Goal: Task Accomplishment & Management: Manage account settings

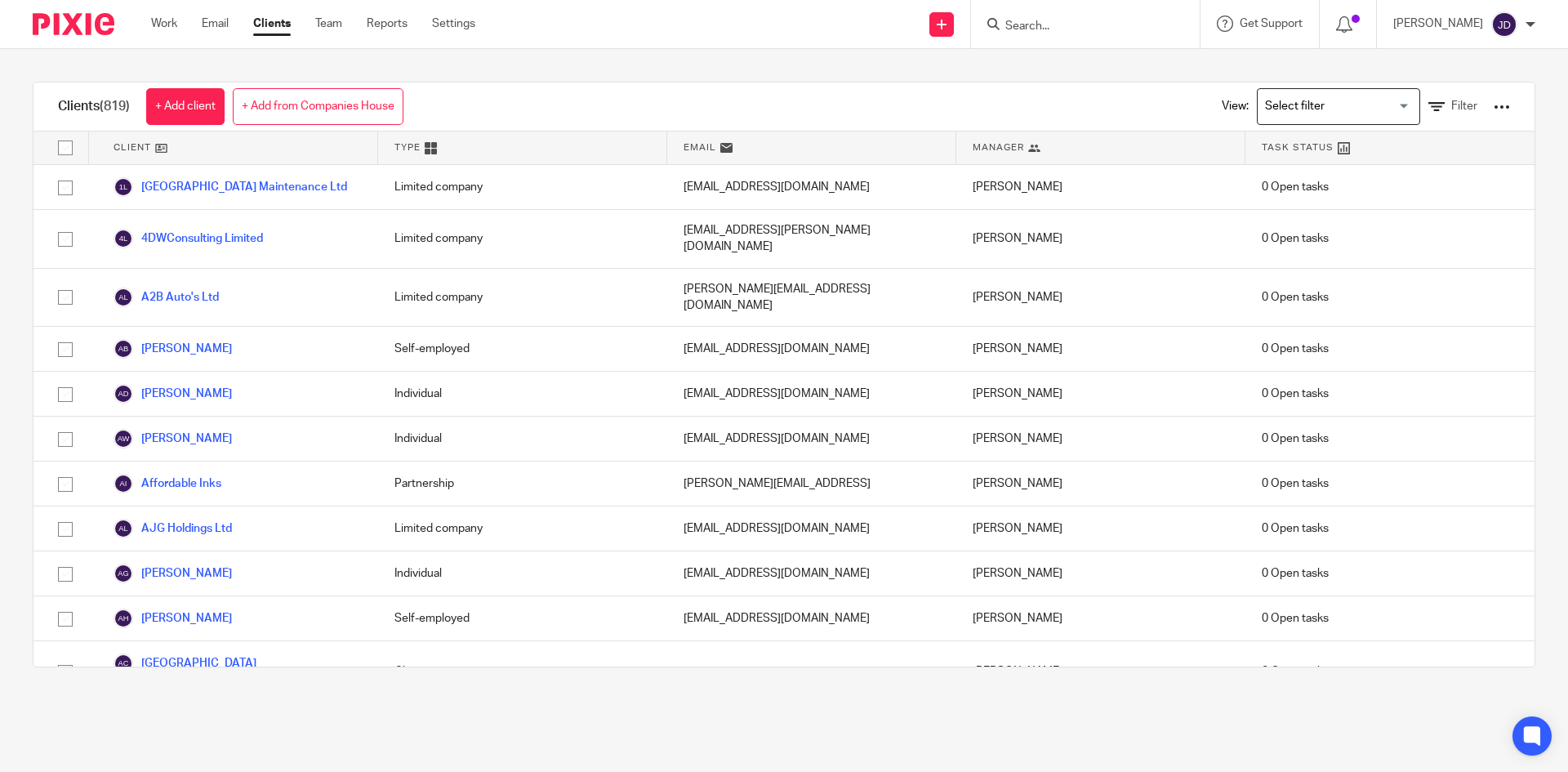
click at [1080, 17] on form at bounding box center [1091, 23] width 174 height 20
click at [1079, 23] on input "Search" at bounding box center [1078, 26] width 147 height 15
type input "fvr"
click at [1112, 57] on link at bounding box center [1101, 63] width 202 height 24
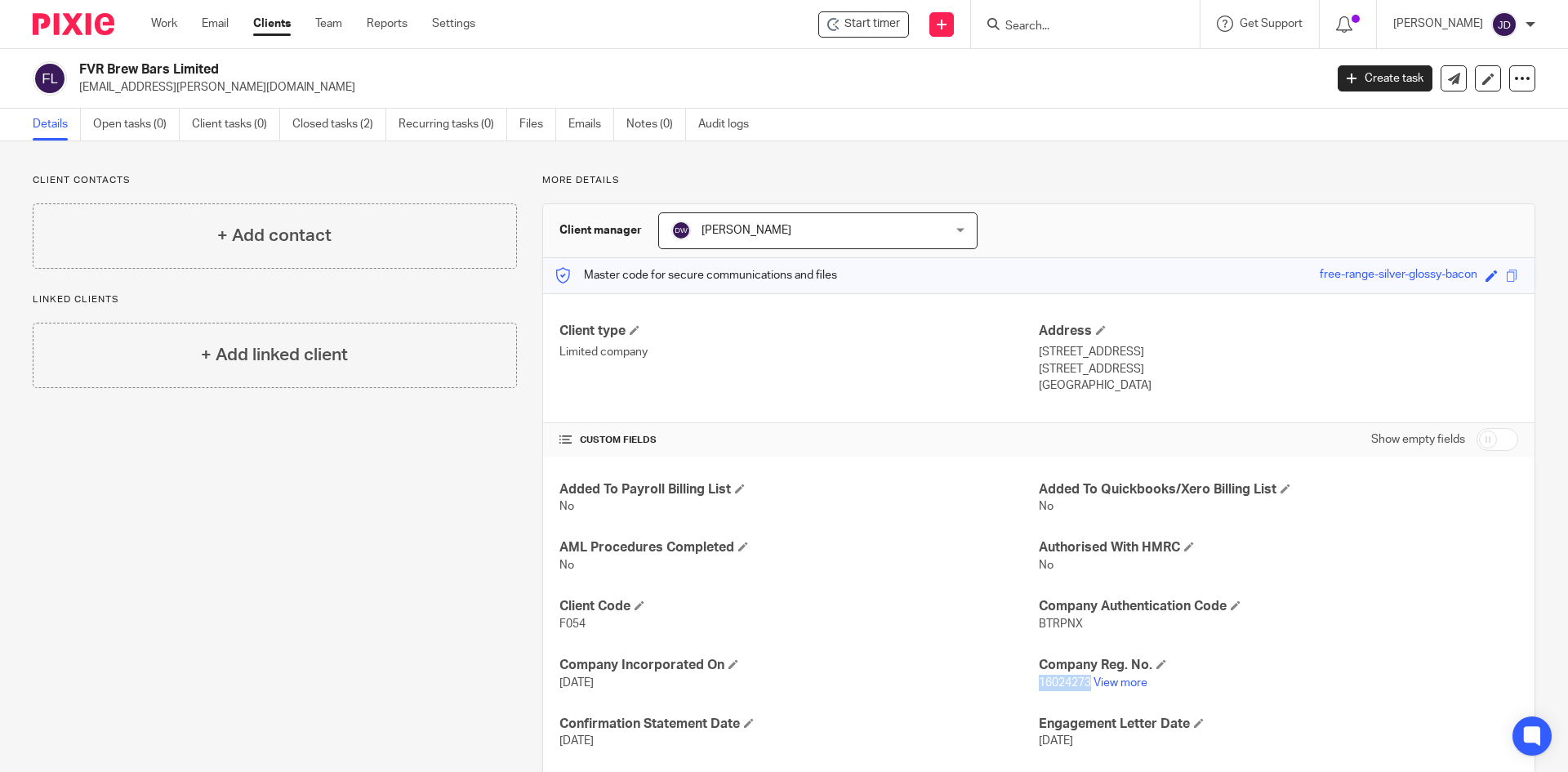
drag, startPoint x: 1033, startPoint y: 682, endPoint x: 1083, endPoint y: 682, distance: 50.0
click at [1083, 682] on span "16024273" at bounding box center [1065, 683] width 52 height 12
copy span "16024273"
drag, startPoint x: 1030, startPoint y: 622, endPoint x: 1073, endPoint y: 626, distance: 43.2
click at [1073, 626] on span "BTRPNX" at bounding box center [1061, 624] width 44 height 12
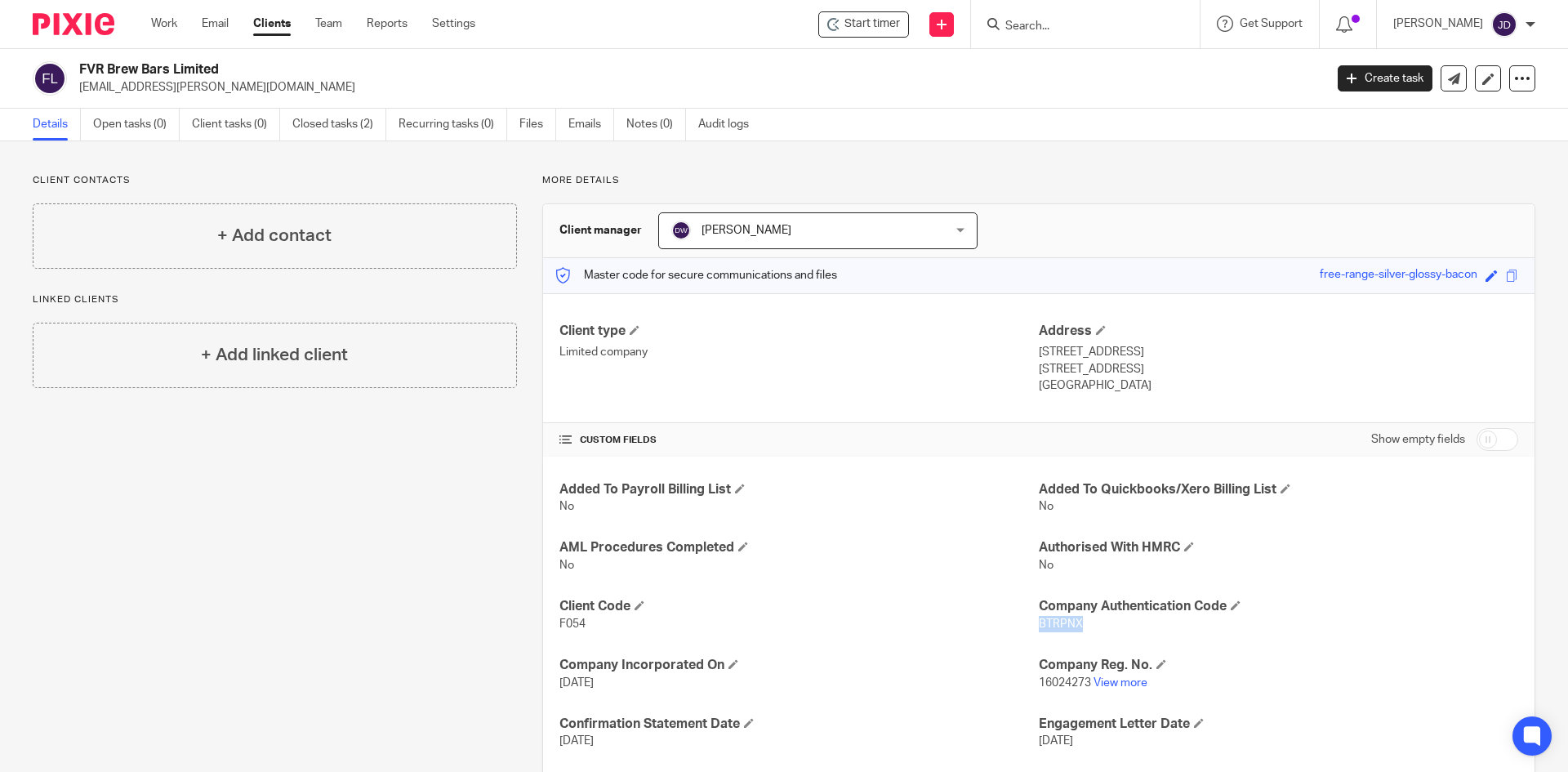
copy span "BTRPNX"
click at [450, 107] on div "FVR Brew Bars Limited tash.brett@forgevalleyroasters.com Create task Update fro…" at bounding box center [784, 79] width 1568 height 60
click at [457, 119] on link "Recurring tasks (0)" at bounding box center [453, 124] width 108 height 32
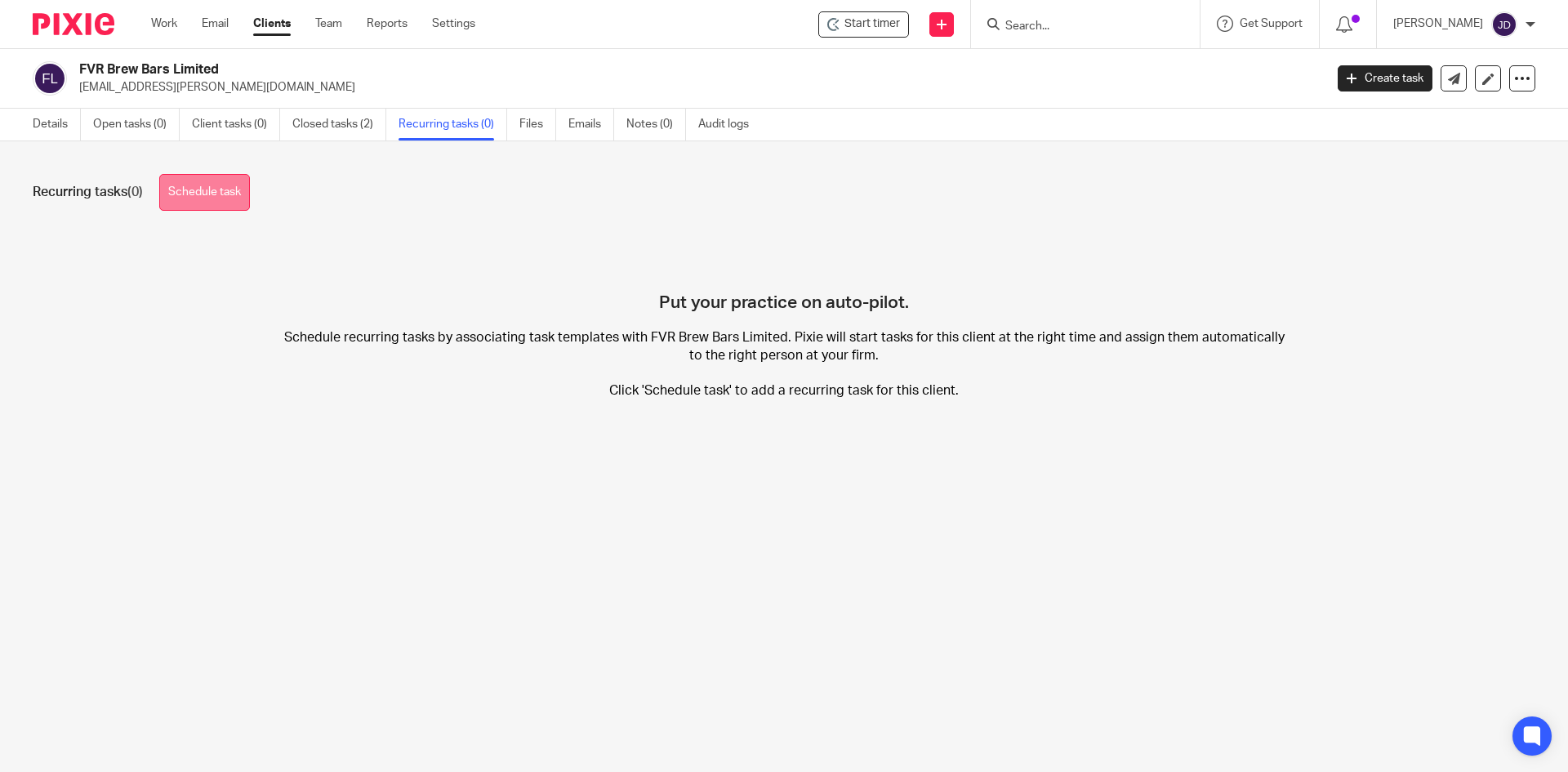
click at [237, 192] on link "Schedule task" at bounding box center [205, 193] width 91 height 37
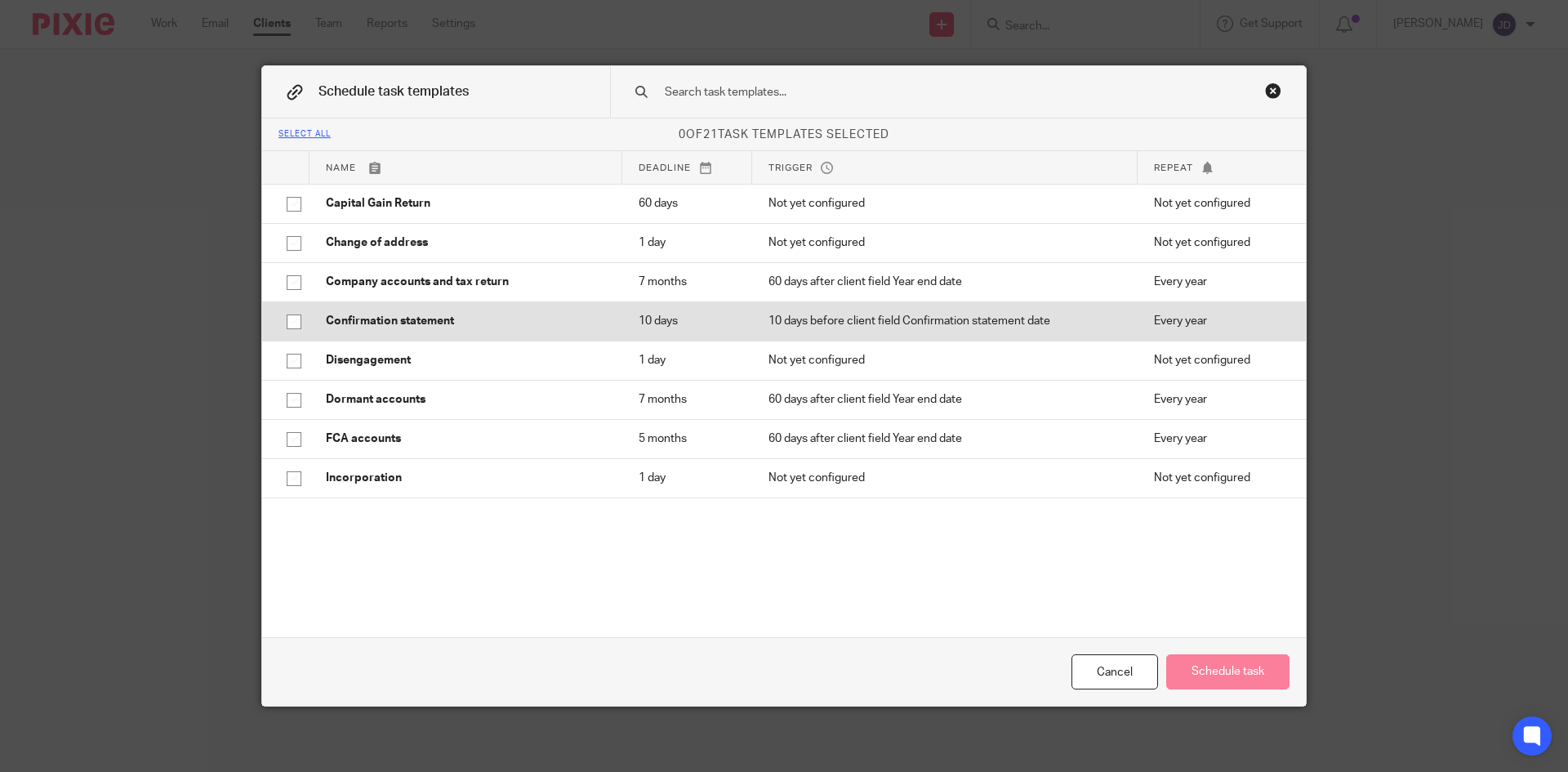
click at [292, 328] on input "checkbox" at bounding box center [294, 322] width 31 height 31
checkbox input "true"
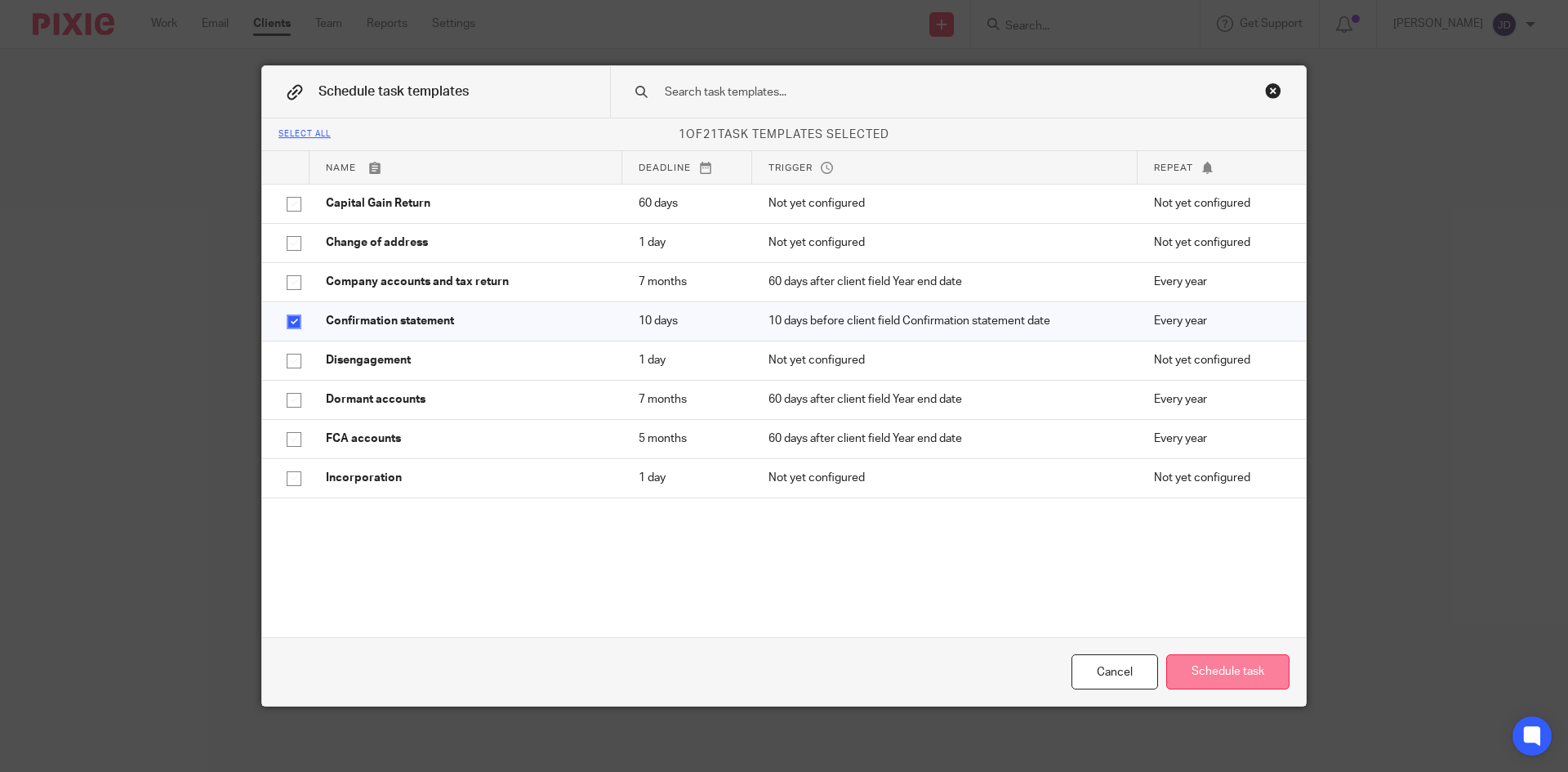
click at [1215, 665] on button "Schedule task" at bounding box center [1228, 671] width 123 height 35
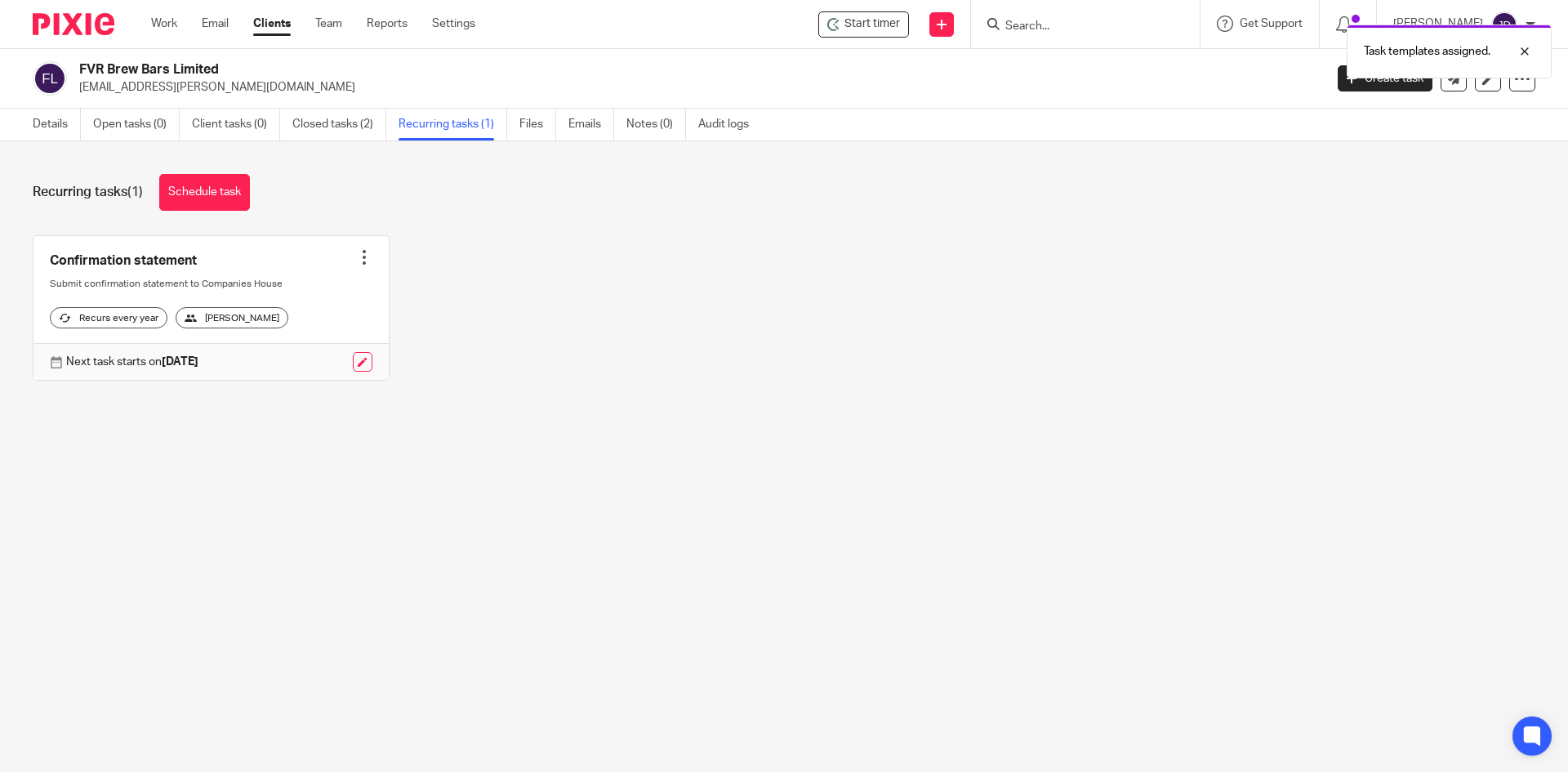
click at [822, 438] on div "Recurring tasks (1) Schedule task Confirmation statement Create task Clone temp…" at bounding box center [784, 289] width 1568 height 297
click at [795, 281] on div "Confirmation statement Create task Clone template Recalculate schedule Cancel s…" at bounding box center [772, 320] width 1528 height 170
click at [805, 431] on div "Recurring tasks (1) Schedule task Confirmation statement Create task Clone temp…" at bounding box center [784, 289] width 1568 height 297
click at [847, 406] on div "Confirmation statement Create task Clone template Recalculate schedule Cancel s…" at bounding box center [772, 320] width 1528 height 170
click at [680, 275] on div "Confirmation statement Create task Clone template Recalculate schedule Cancel s…" at bounding box center [772, 320] width 1528 height 170
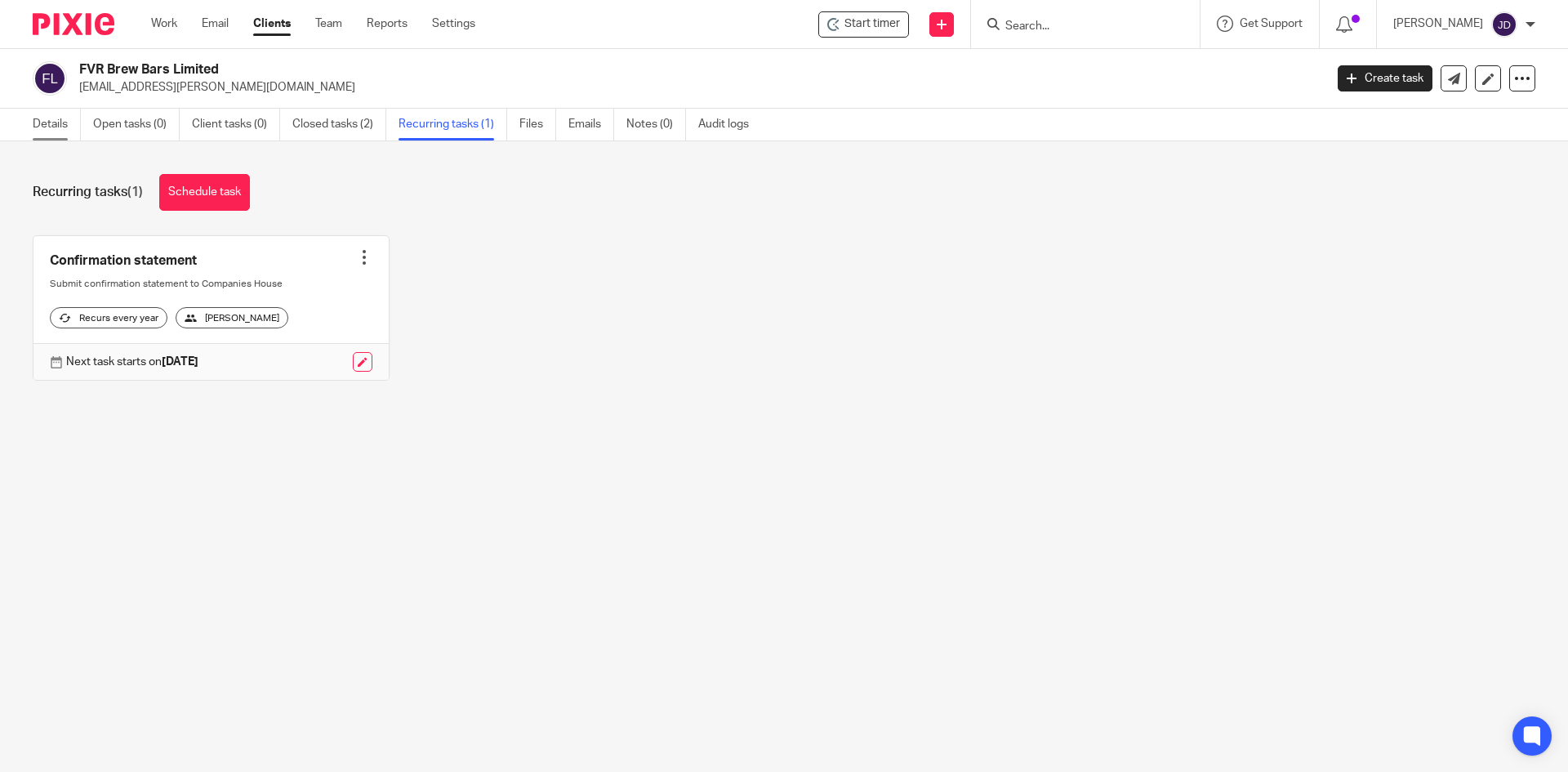
click at [63, 116] on link "Details" at bounding box center [57, 124] width 48 height 32
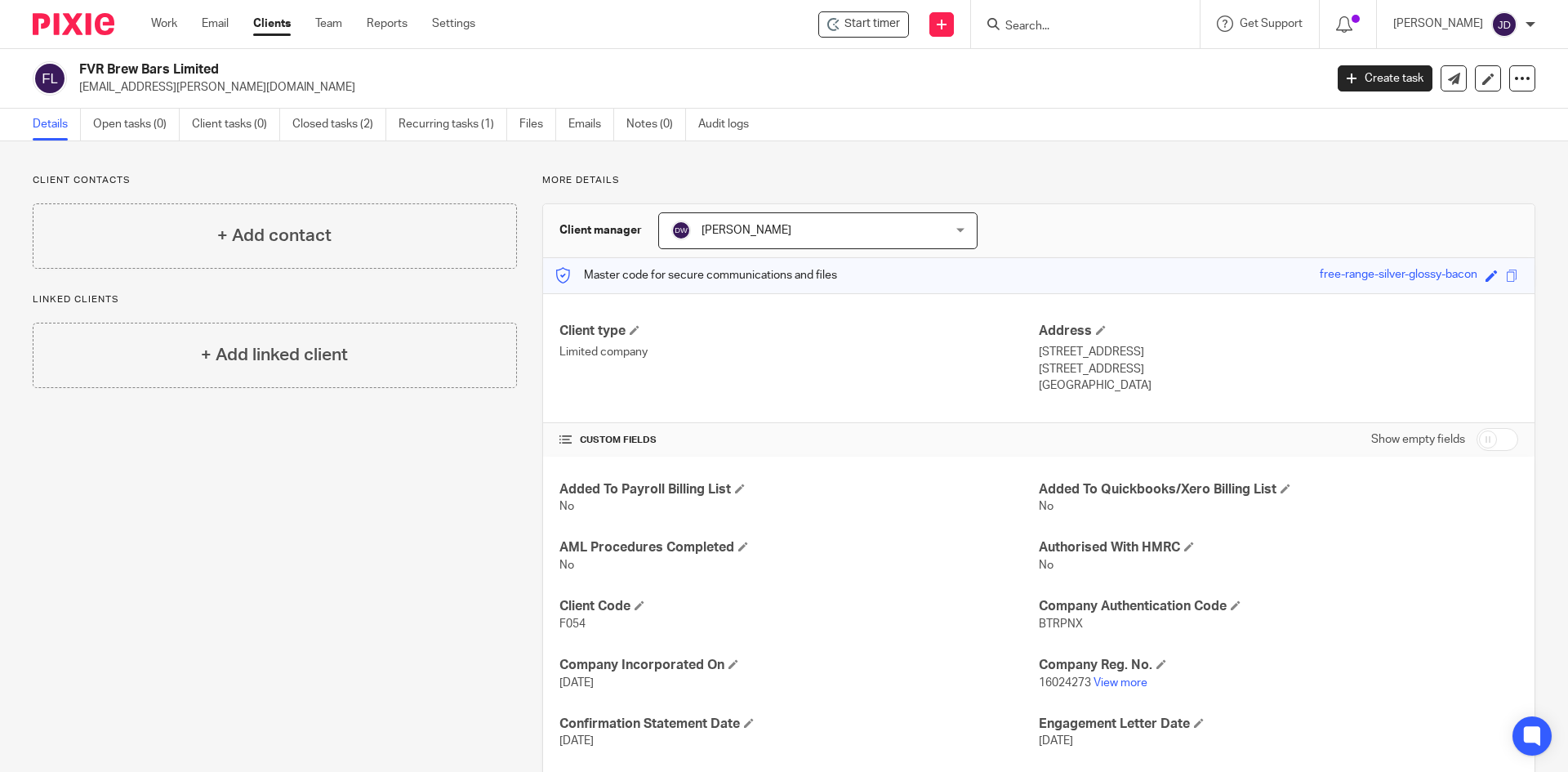
click at [567, 115] on ul "Details Open tasks (0) Client tasks (0) Closed tasks (2) Recurring tasks (1) Fi…" at bounding box center [403, 124] width 741 height 32
click at [586, 135] on link "Emails" at bounding box center [591, 124] width 45 height 32
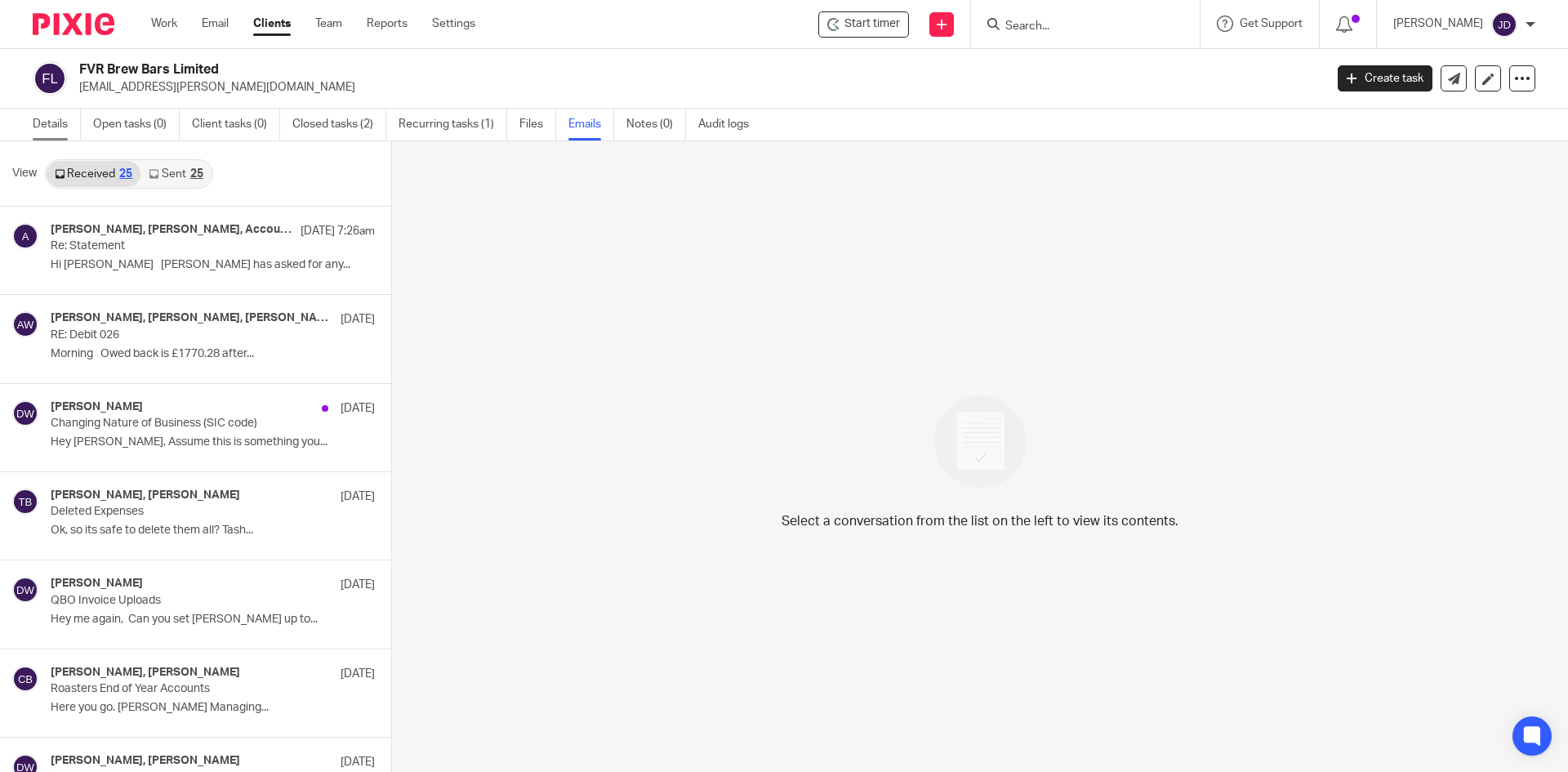
click at [47, 123] on link "Details" at bounding box center [57, 124] width 48 height 32
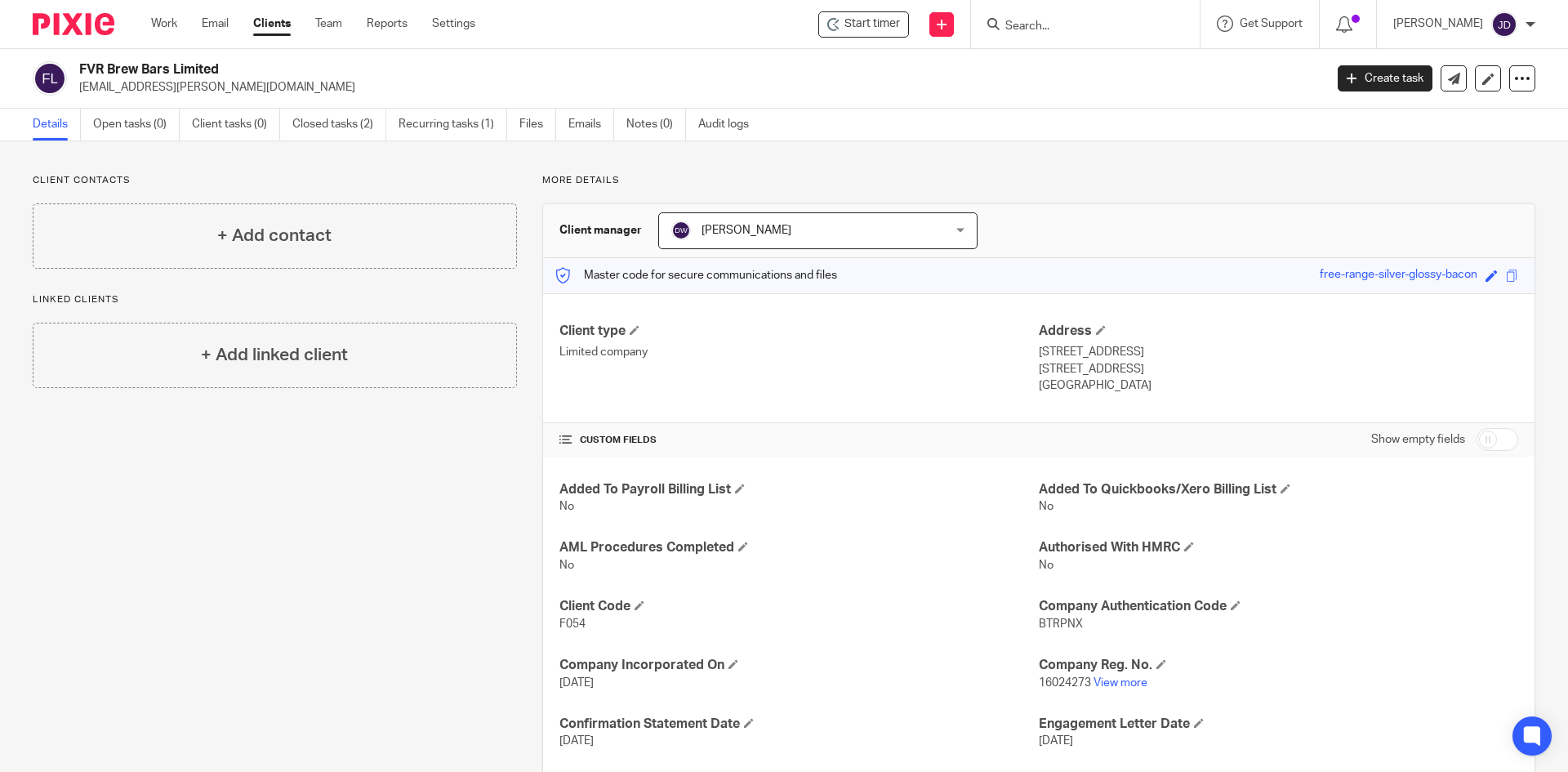
drag, startPoint x: 77, startPoint y: 90, endPoint x: 310, endPoint y: 104, distance: 233.4
click at [310, 104] on div "FVR Brew Bars Limited tash.brett@forgevalleyroasters.com Create task Update fro…" at bounding box center [784, 79] width 1568 height 60
copy p "[EMAIL_ADDRESS][PERSON_NAME][DOMAIN_NAME]"
click at [955, 178] on p "More details" at bounding box center [1039, 181] width 993 height 14
click at [1095, 24] on input "Search" at bounding box center [1078, 26] width 147 height 15
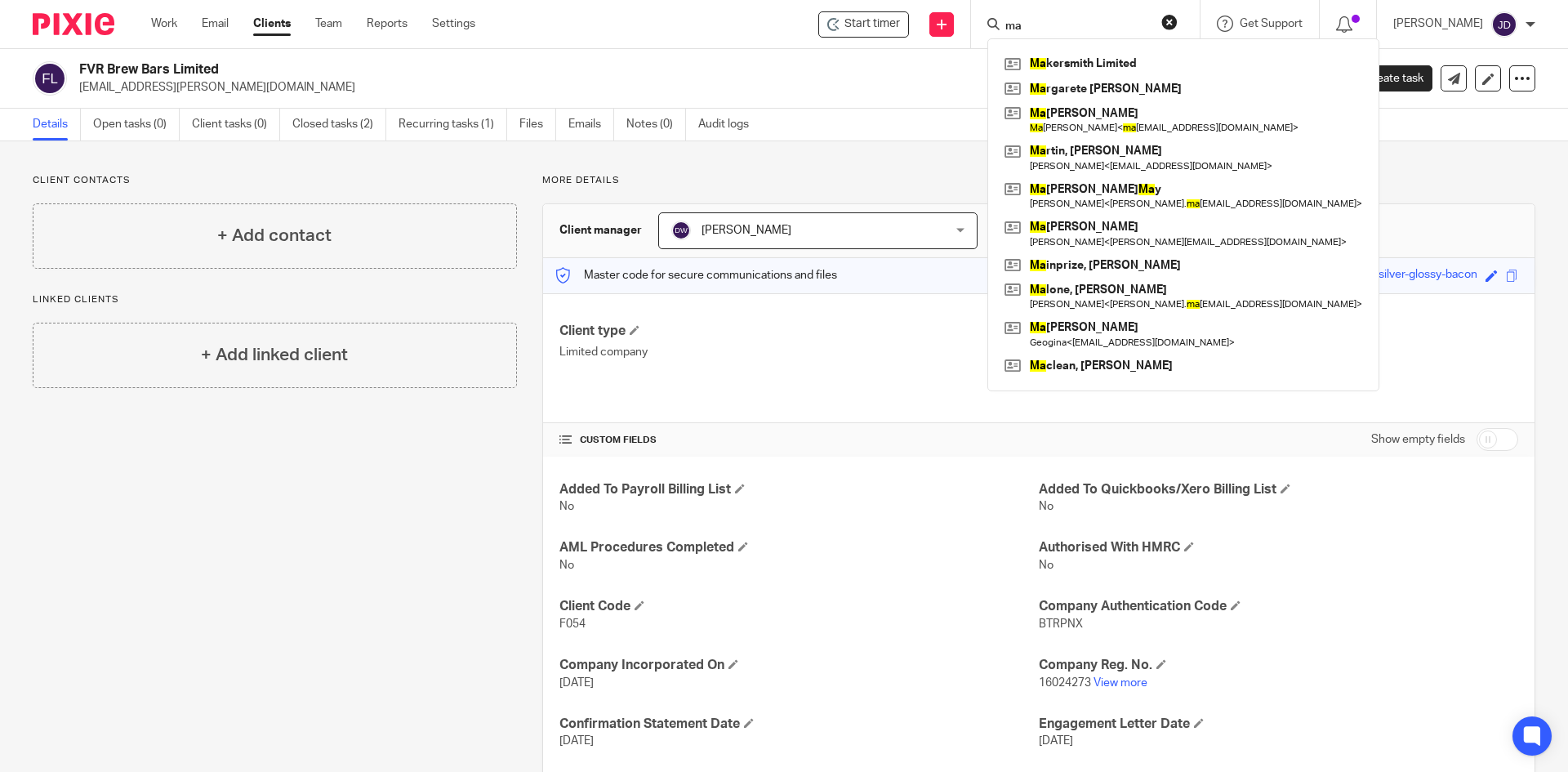
type input "m"
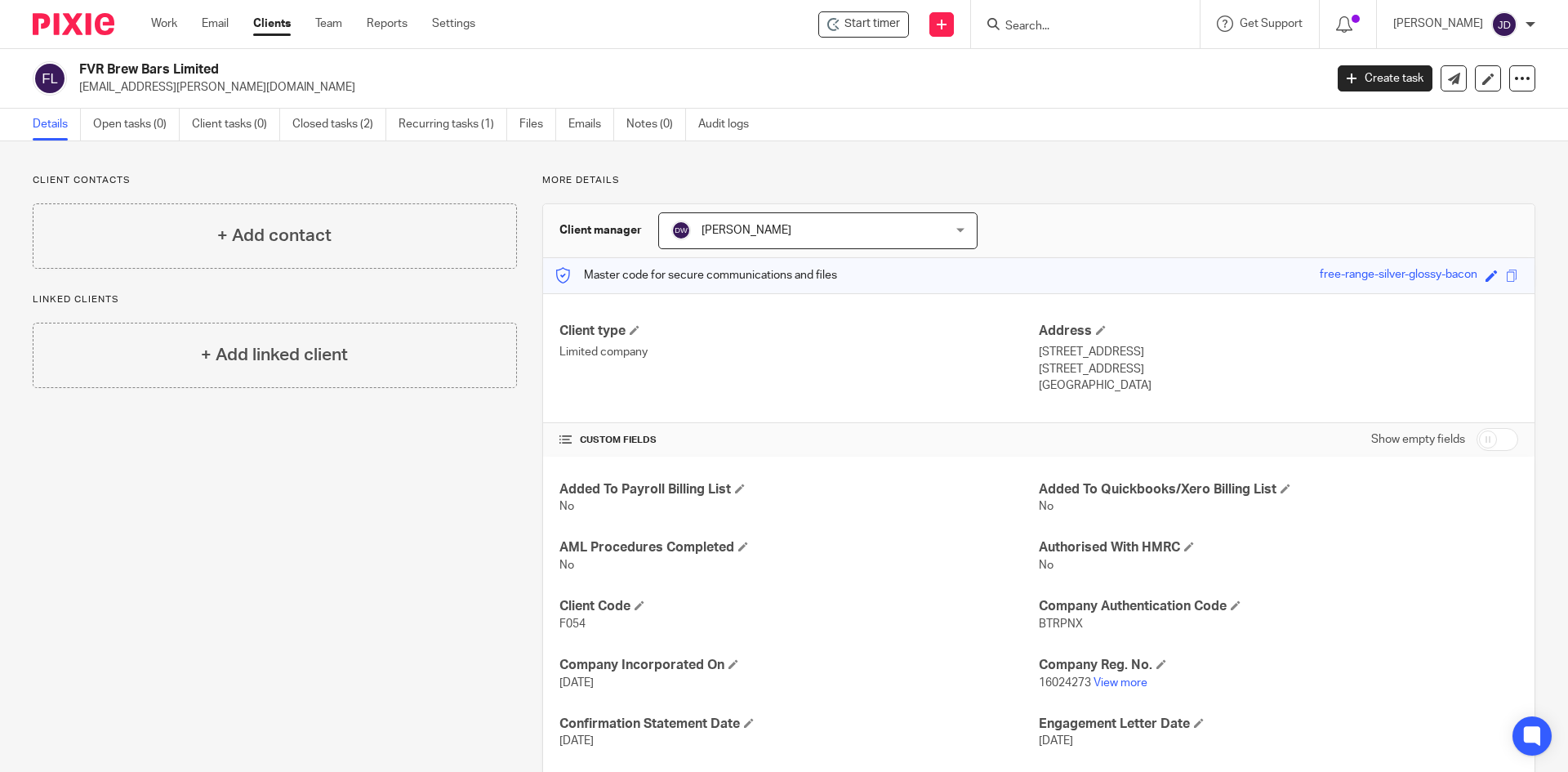
click at [1116, 8] on div at bounding box center [1085, 24] width 228 height 48
click at [1087, 19] on input "Search" at bounding box center [1078, 26] width 147 height 15
click at [1071, 21] on input "Search" at bounding box center [1078, 26] width 147 height 15
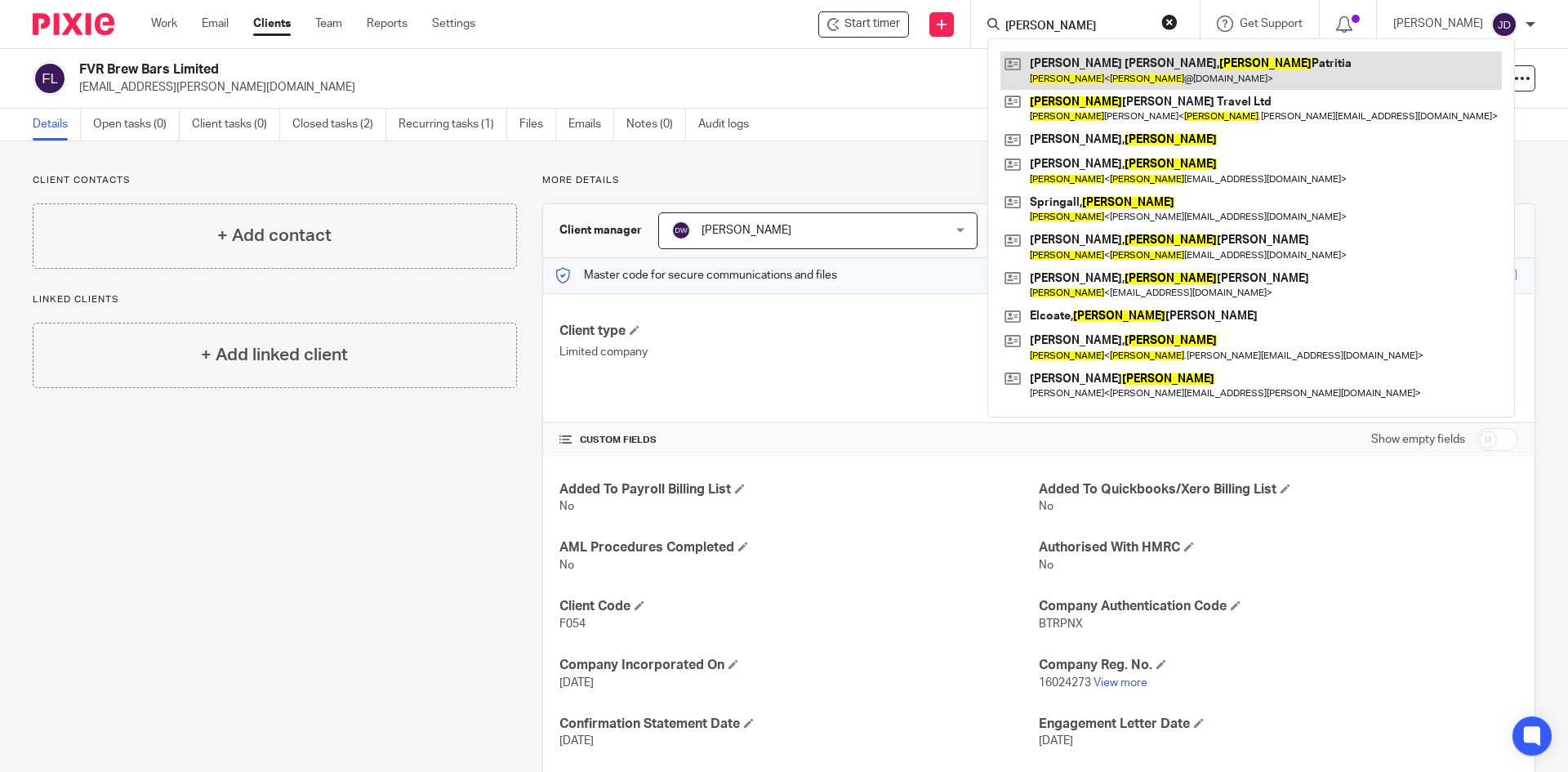
type input "helene"
click at [1226, 76] on link at bounding box center [1251, 70] width 501 height 38
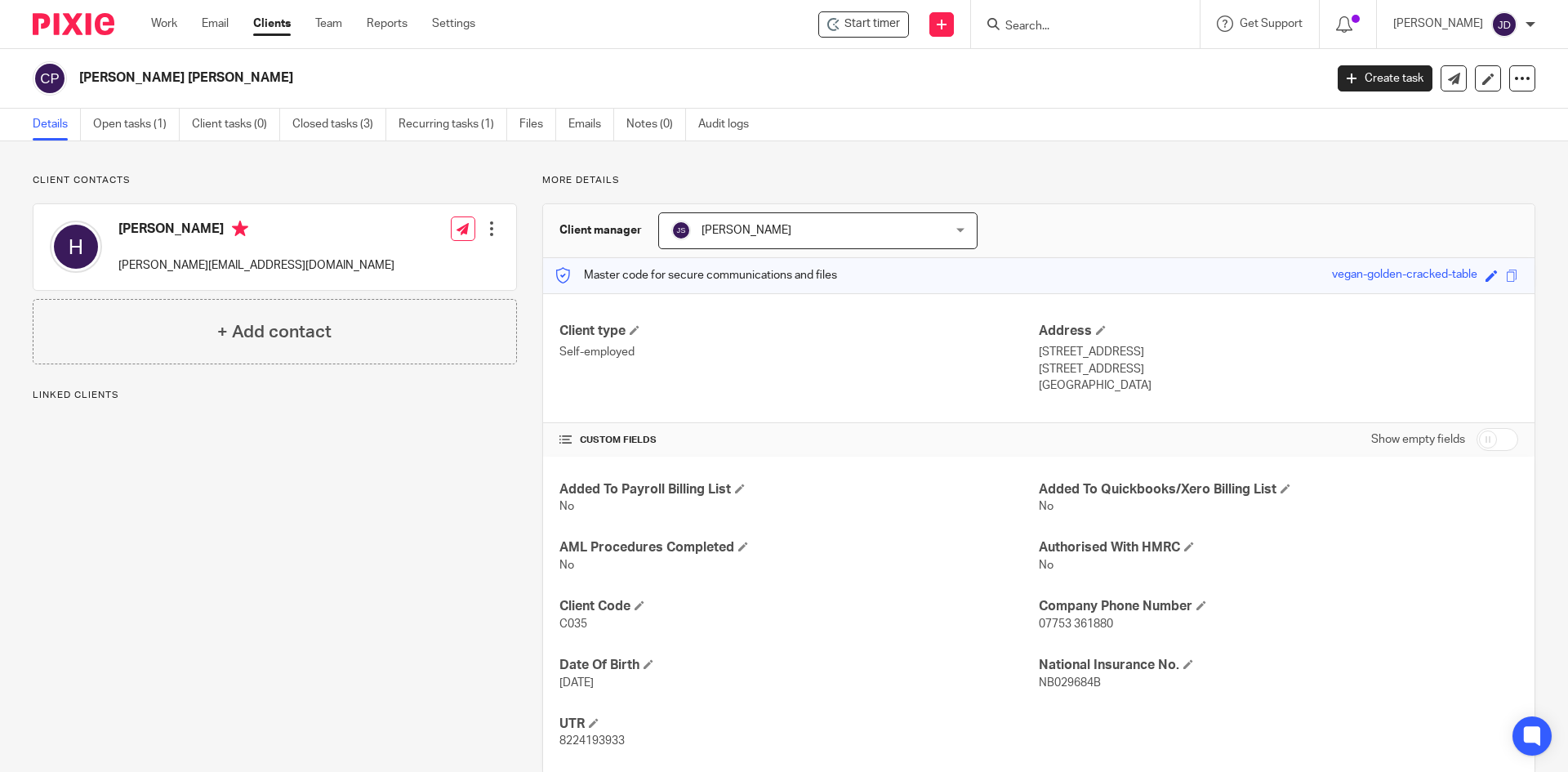
click at [1131, 634] on div "Added To Payroll Billing List No Added To Quickbooks/Xero Billing List No AML P…" at bounding box center [1038, 615] width 991 height 317
